Goal: Navigation & Orientation: Find specific page/section

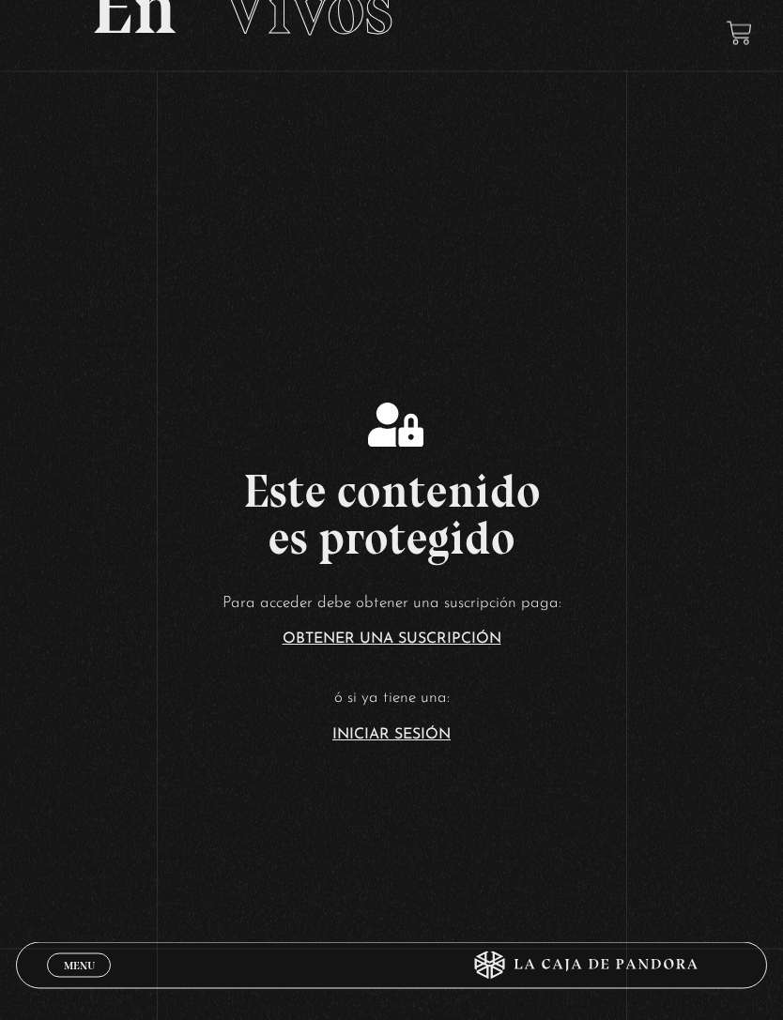
scroll to position [176, 0]
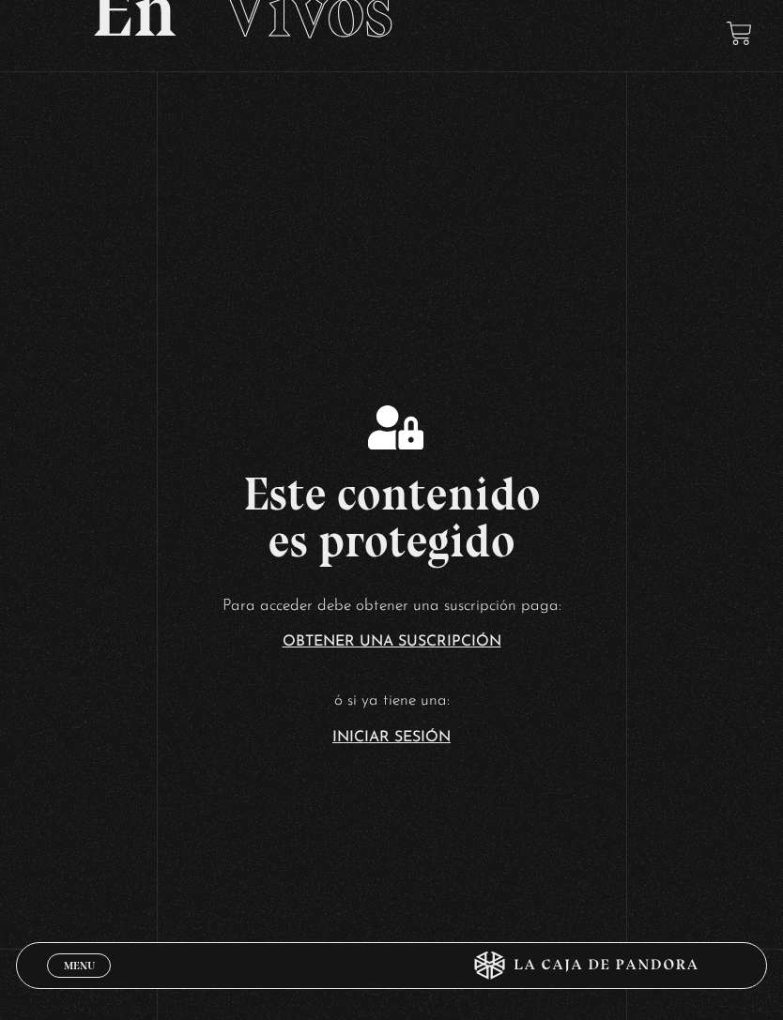
click at [423, 745] on link "Iniciar Sesión" at bounding box center [391, 737] width 118 height 15
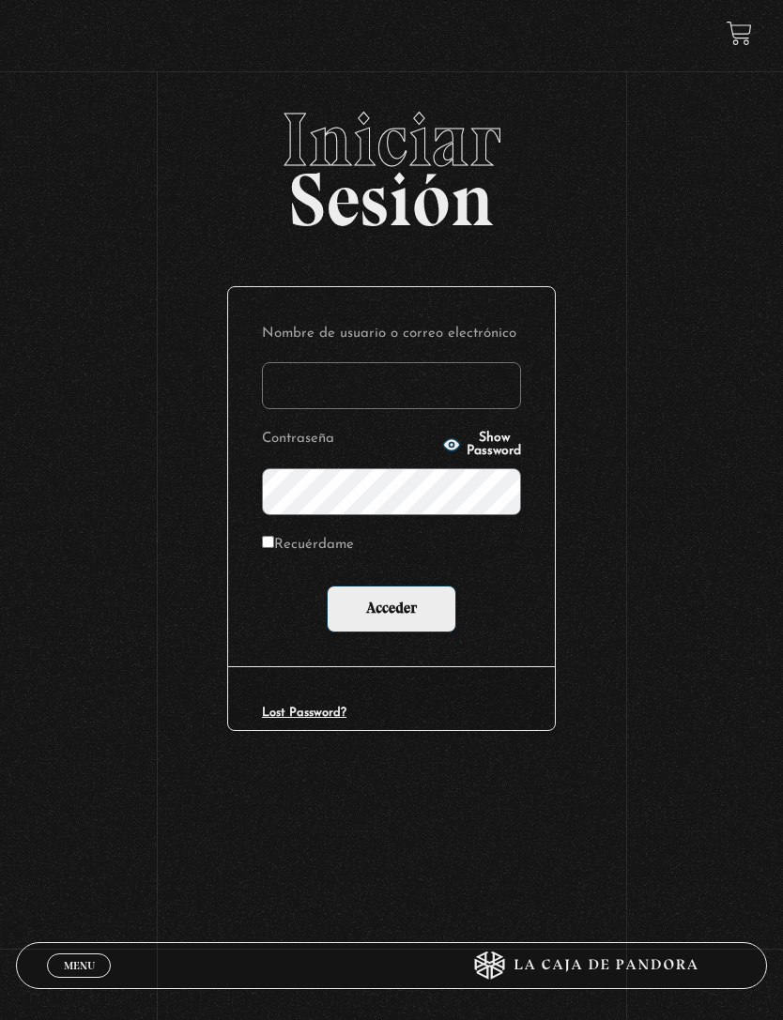
type input "britt_meli@hotmail.com"
click at [391, 613] on input "Acceder" at bounding box center [392, 609] width 130 height 47
click at [265, 545] on input "Recuérdame" at bounding box center [268, 542] width 12 height 12
checkbox input "true"
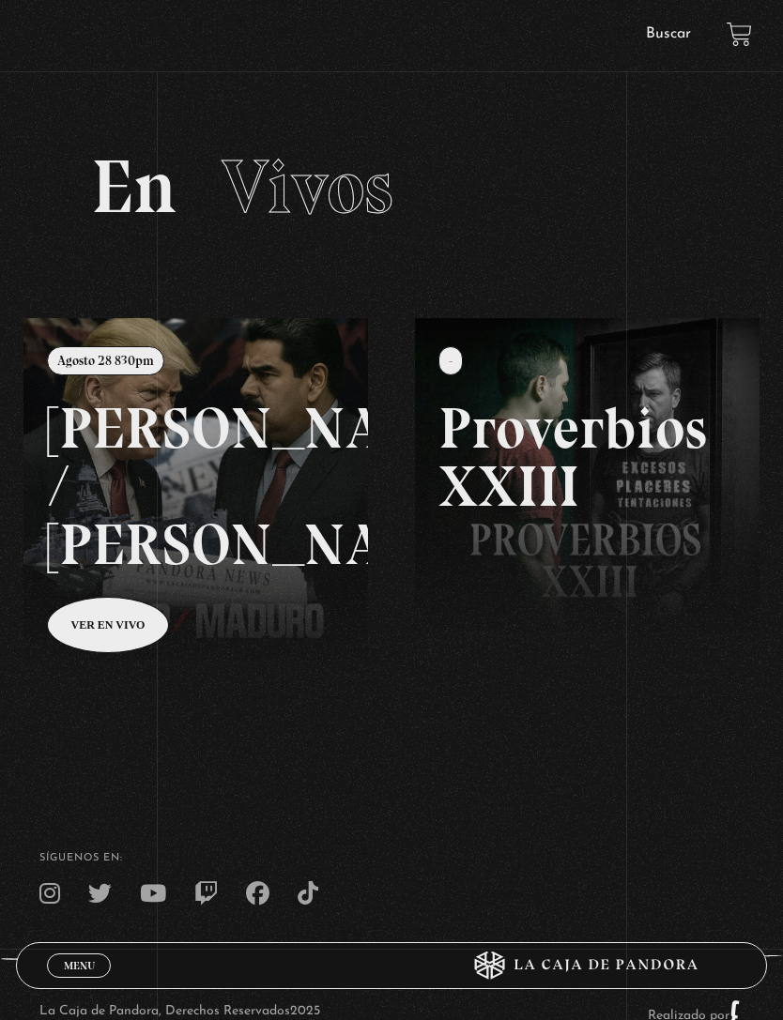
click at [144, 638] on link at bounding box center [414, 828] width 783 height 1020
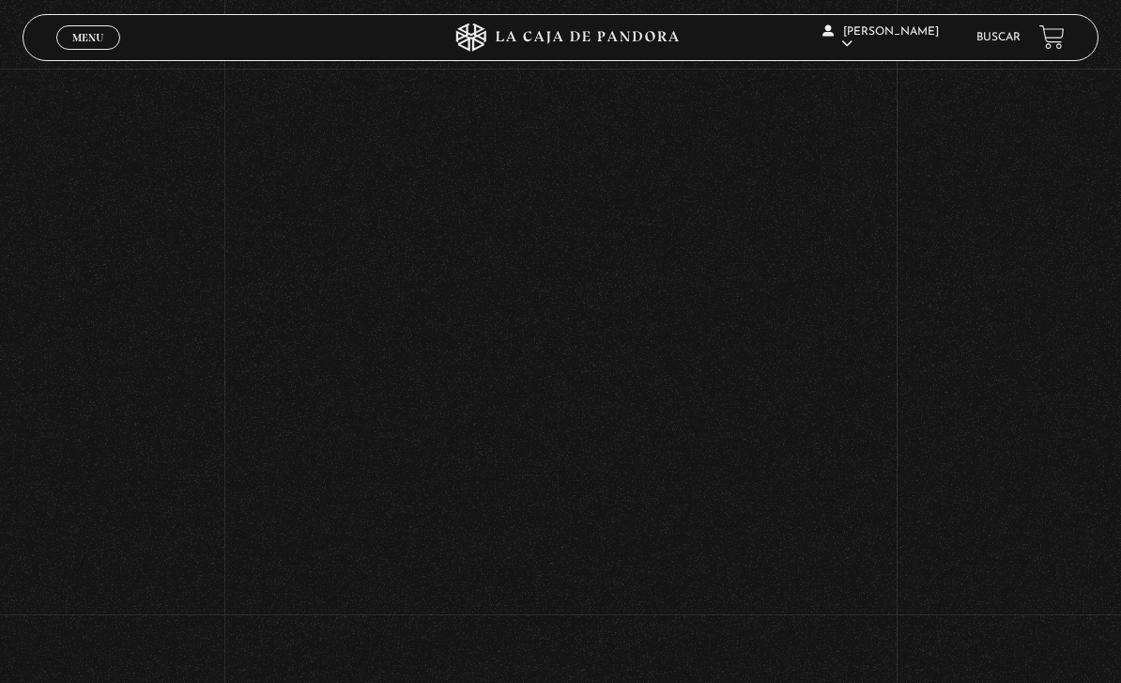
scroll to position [630, 0]
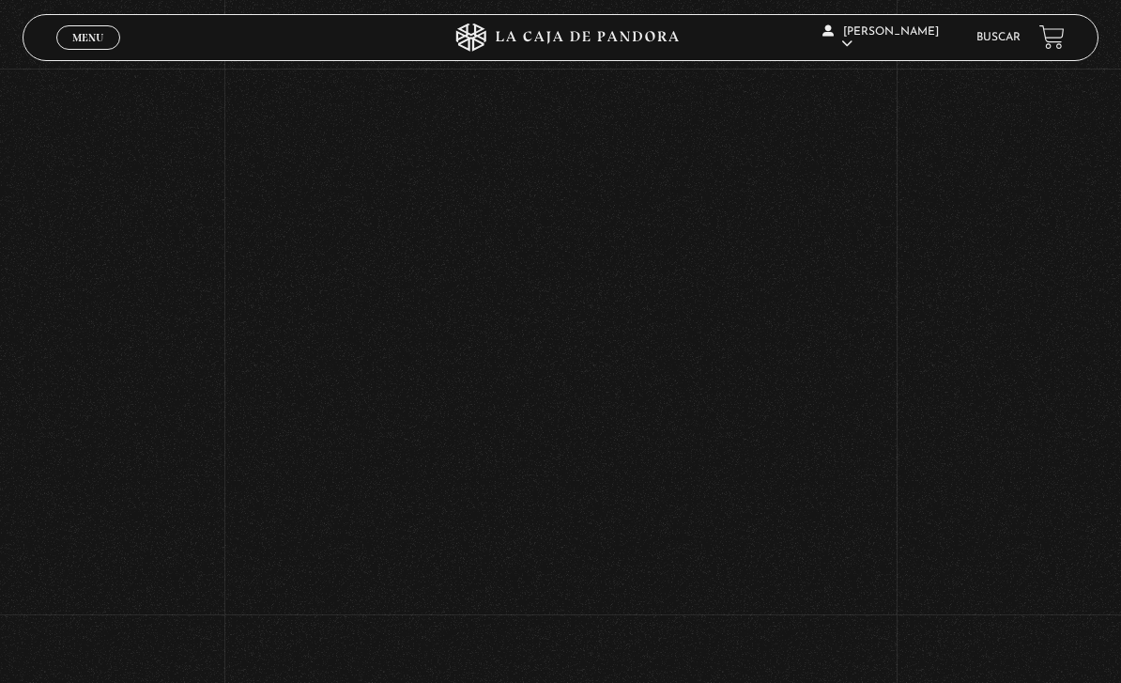
scroll to position [490, 0]
click at [782, 342] on div "Volver [DATE] 830pm [PERSON_NAME] / [GEOGRAPHIC_DATA]" at bounding box center [560, 185] width 1121 height 1215
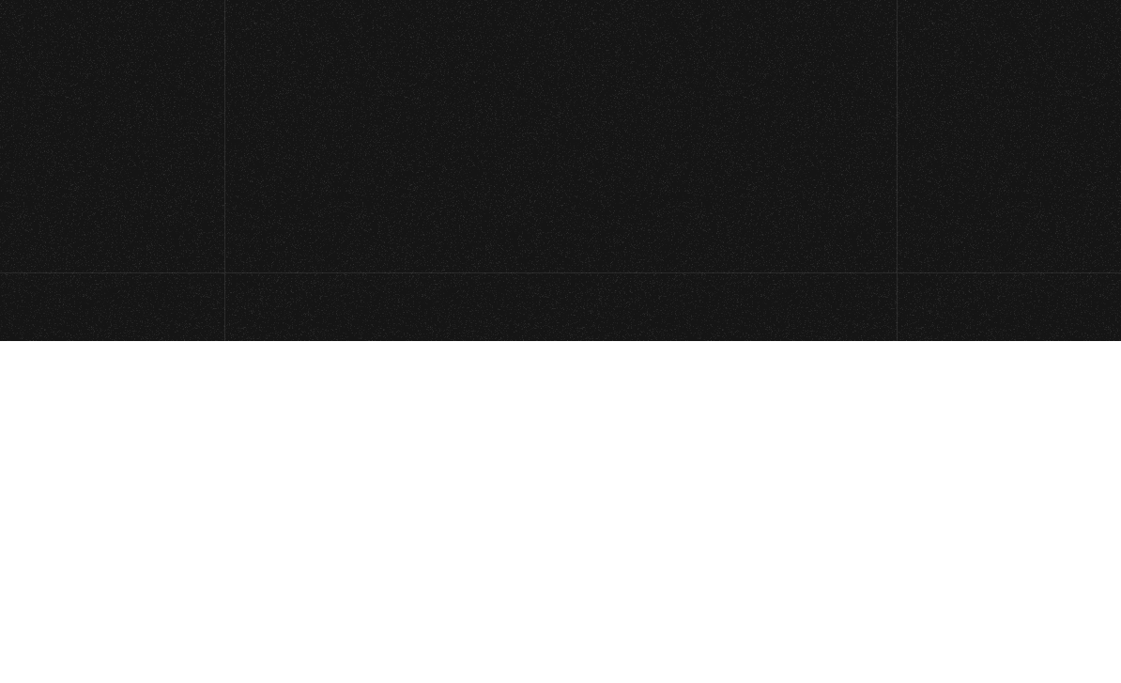
click at [782, 156] on div "Volver [DATE] 830pm [PERSON_NAME] / [GEOGRAPHIC_DATA]" at bounding box center [560, 46] width 1121 height 1215
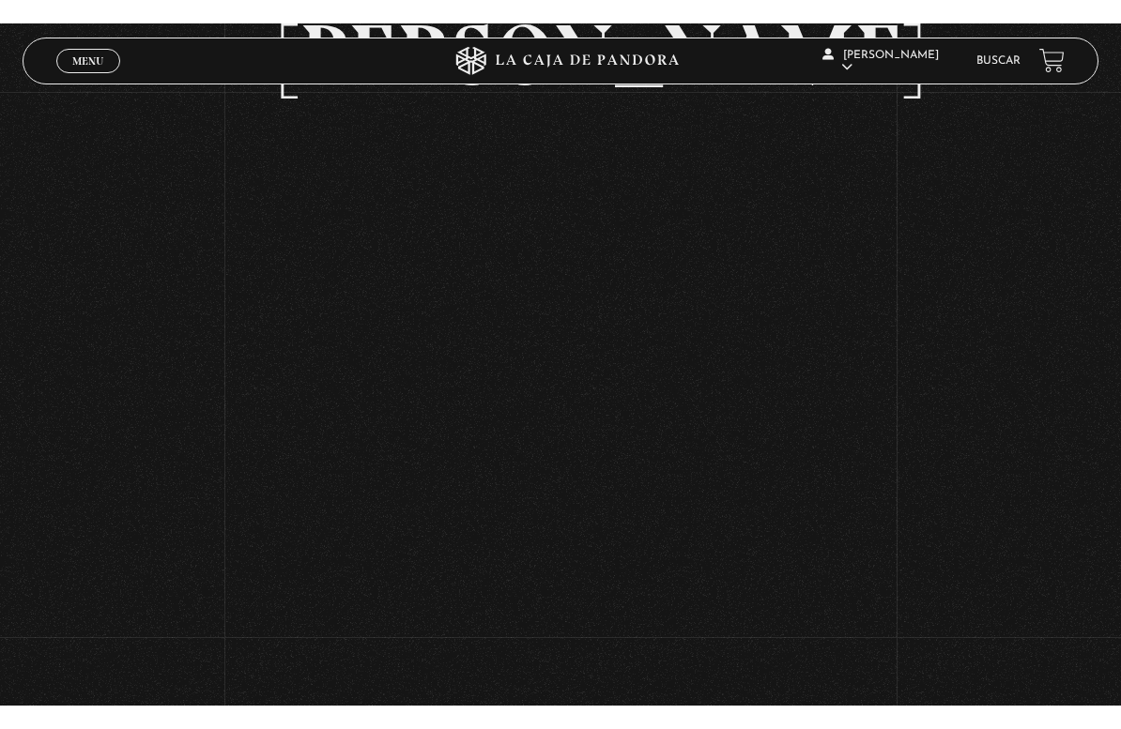
scroll to position [23, 0]
